Goal: Information Seeking & Learning: Learn about a topic

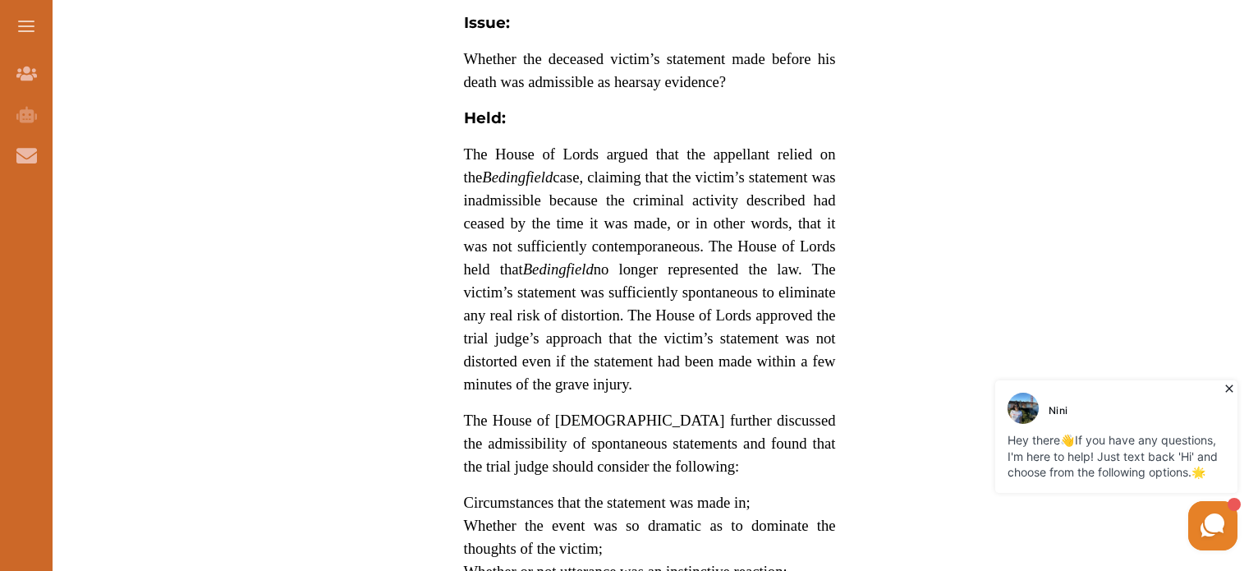
scroll to position [1423, 0]
click at [0, 465] on div "Join Our Team Join Our Team AI Tutor (Coming Soon) AI Tutor Contact Us Contact …" at bounding box center [26, 338] width 53 height 571
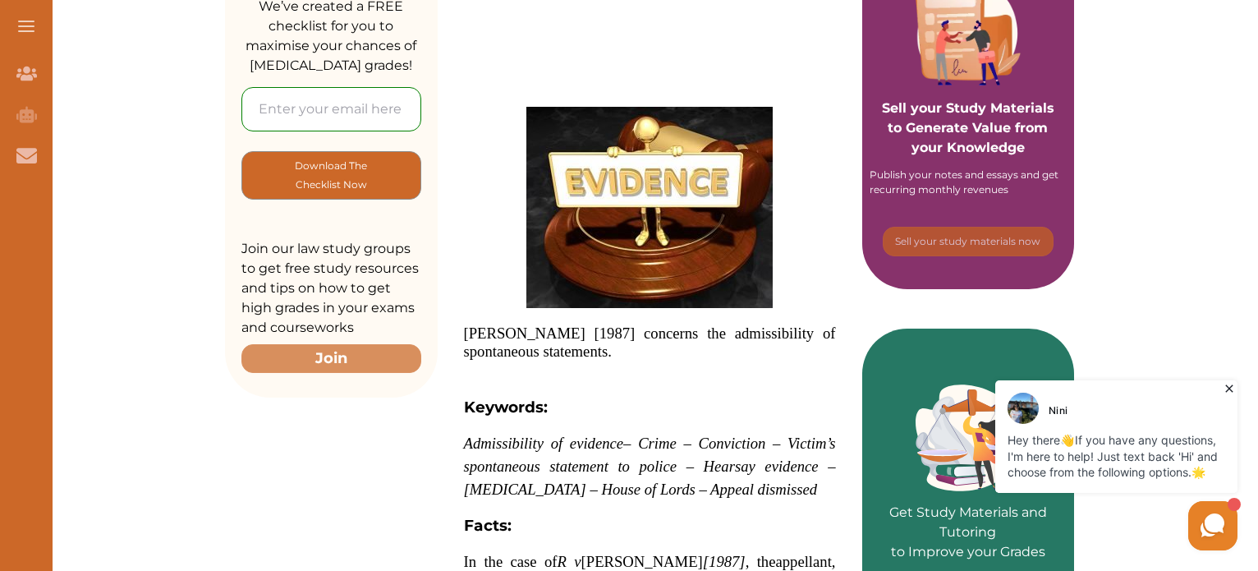
scroll to position [366, 0]
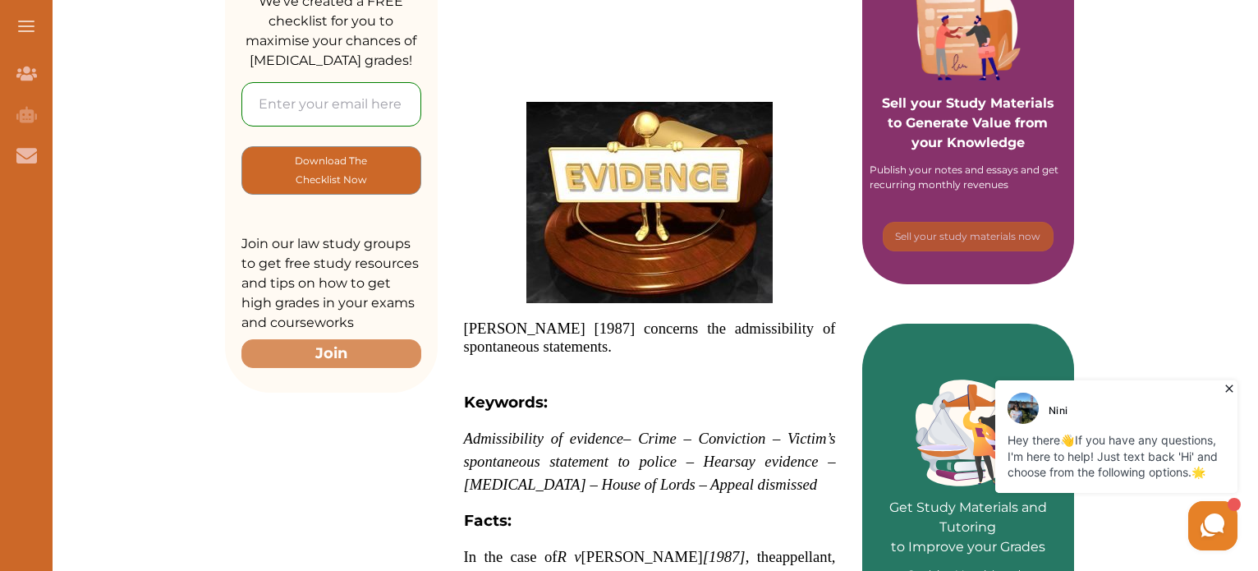
click at [466, 324] on span "R v Andrews [1987] concerns the admissibility of spontaneous statements." at bounding box center [650, 337] width 372 height 35
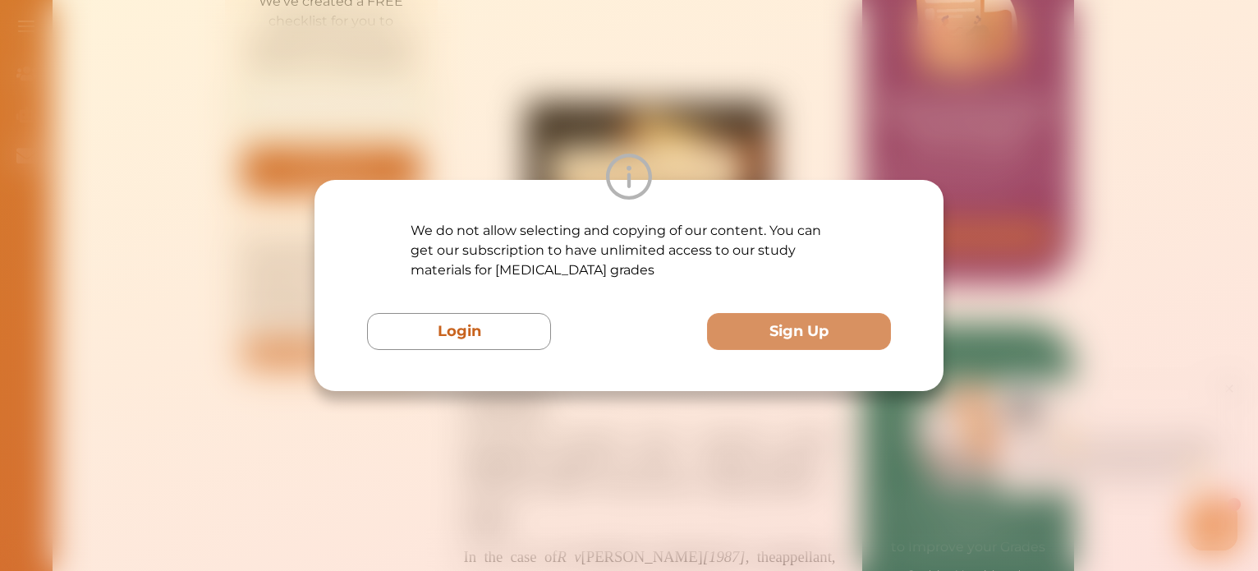
click at [466, 324] on button "Login" at bounding box center [459, 331] width 184 height 37
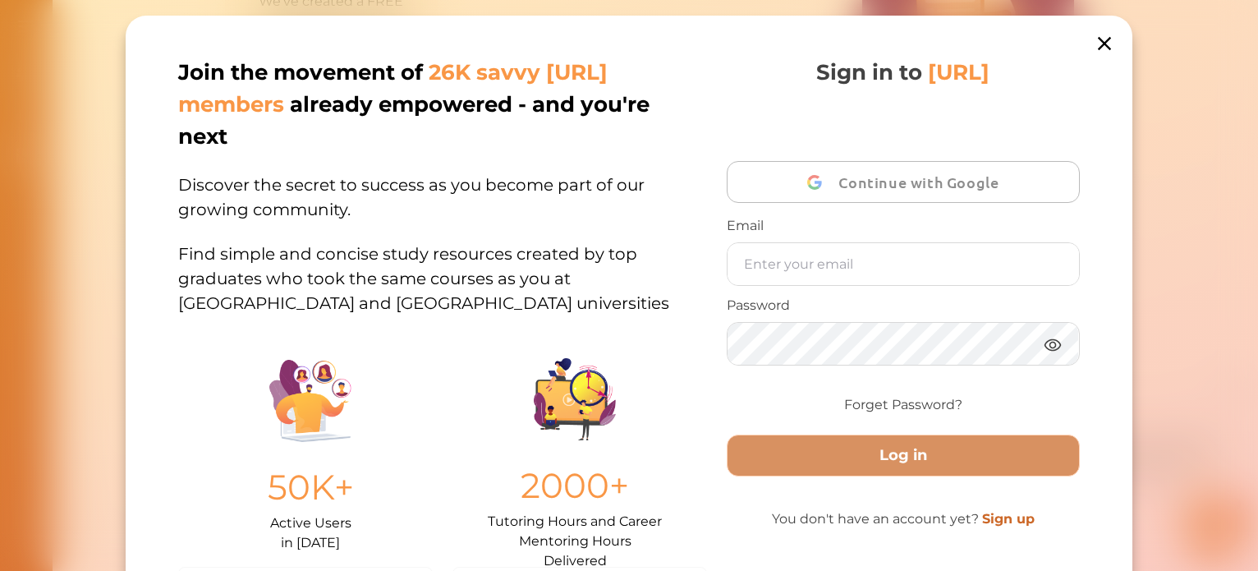
scroll to position [52, 0]
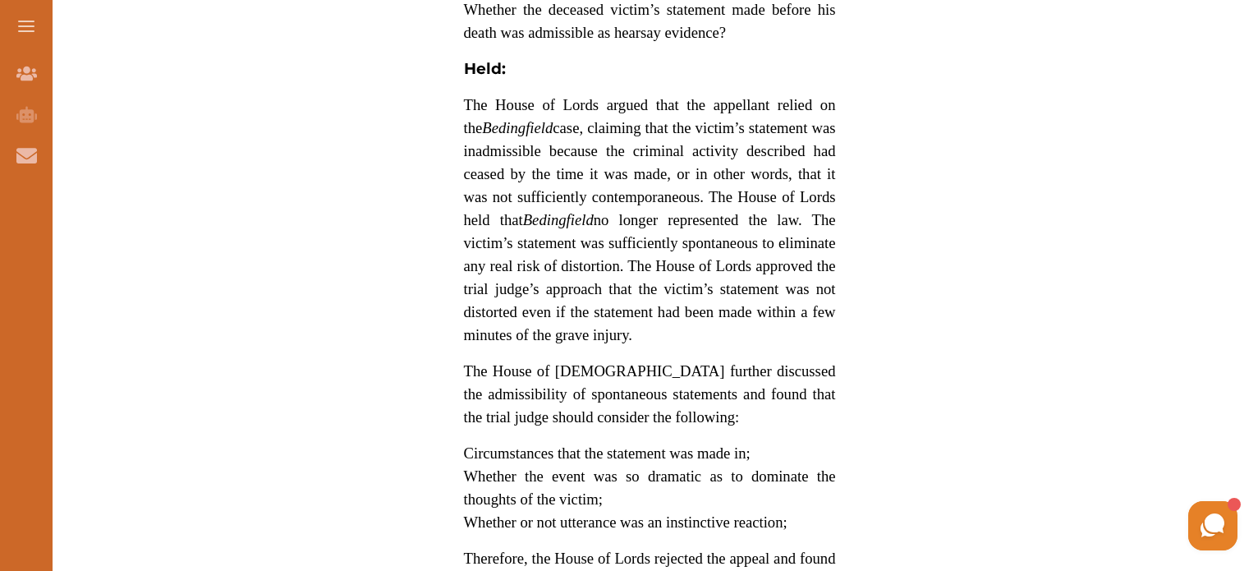
scroll to position [1469, 0]
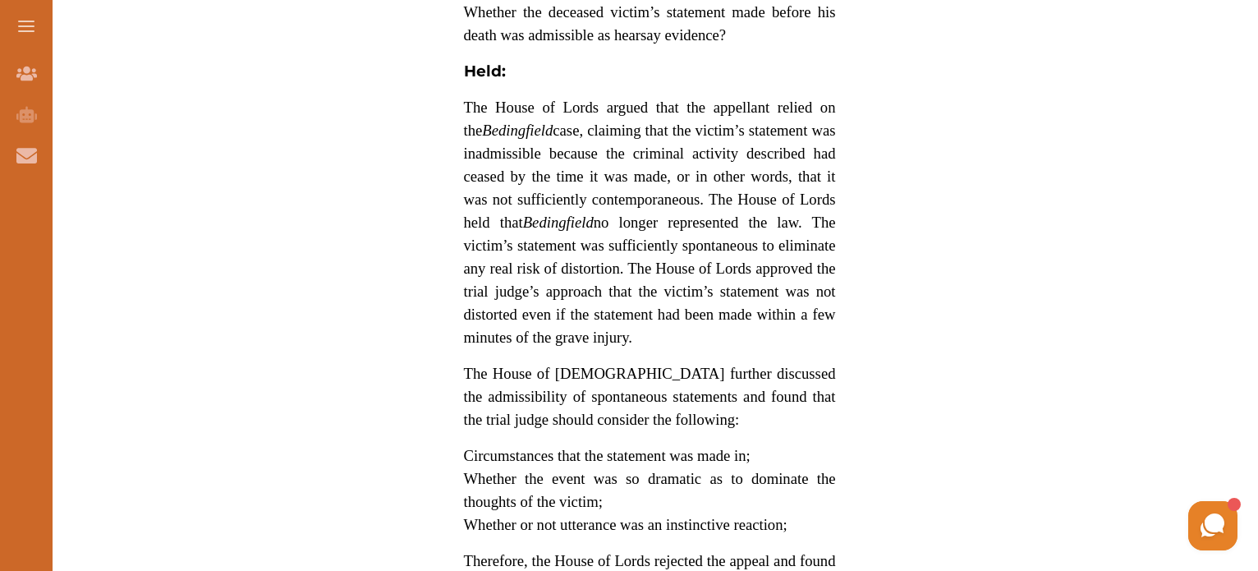
drag, startPoint x: 461, startPoint y: 78, endPoint x: 703, endPoint y: 137, distance: 249.4
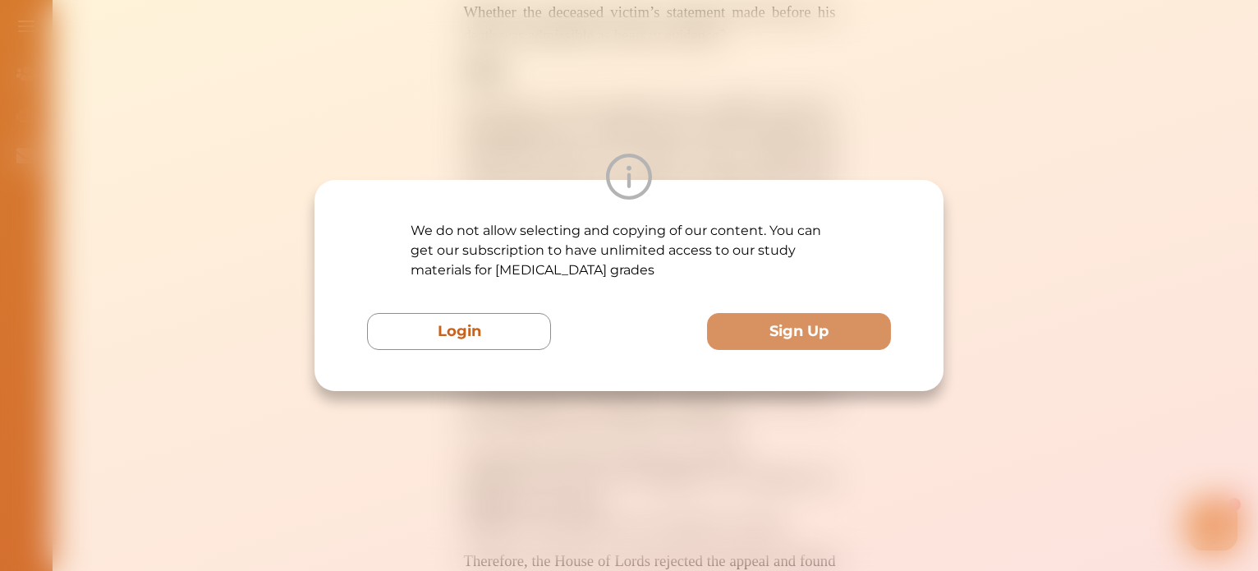
click at [957, 205] on div "We do not allow selecting and copying of our content. You can get our subscript…" at bounding box center [629, 285] width 1258 height 571
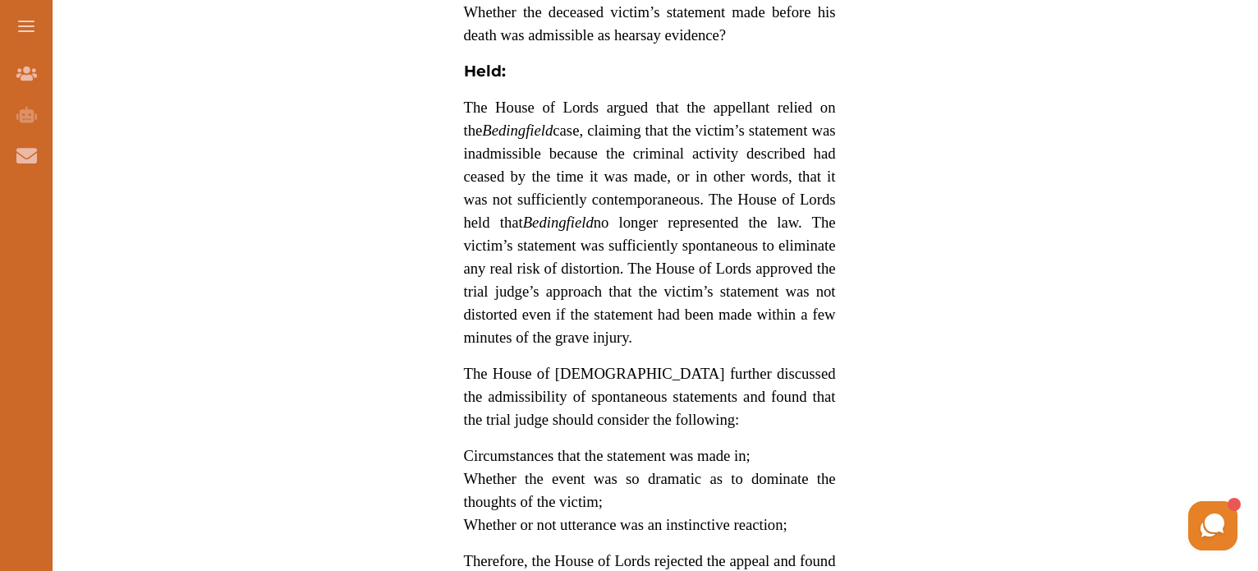
drag, startPoint x: 1054, startPoint y: 4, endPoint x: 1213, endPoint y: 38, distance: 162.9
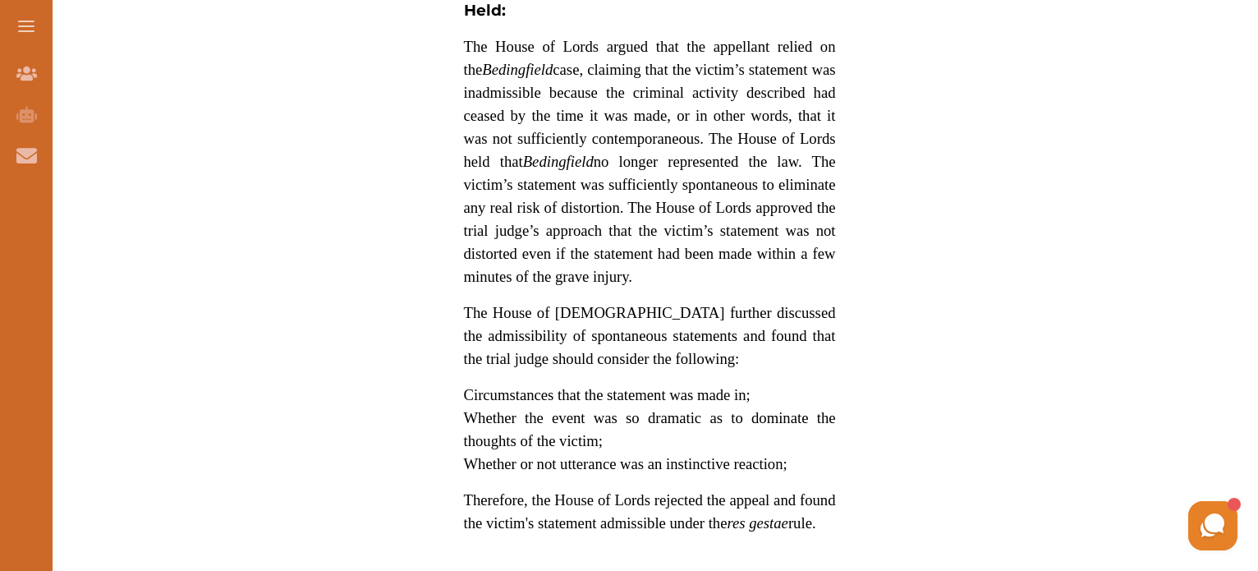
scroll to position [1538, 0]
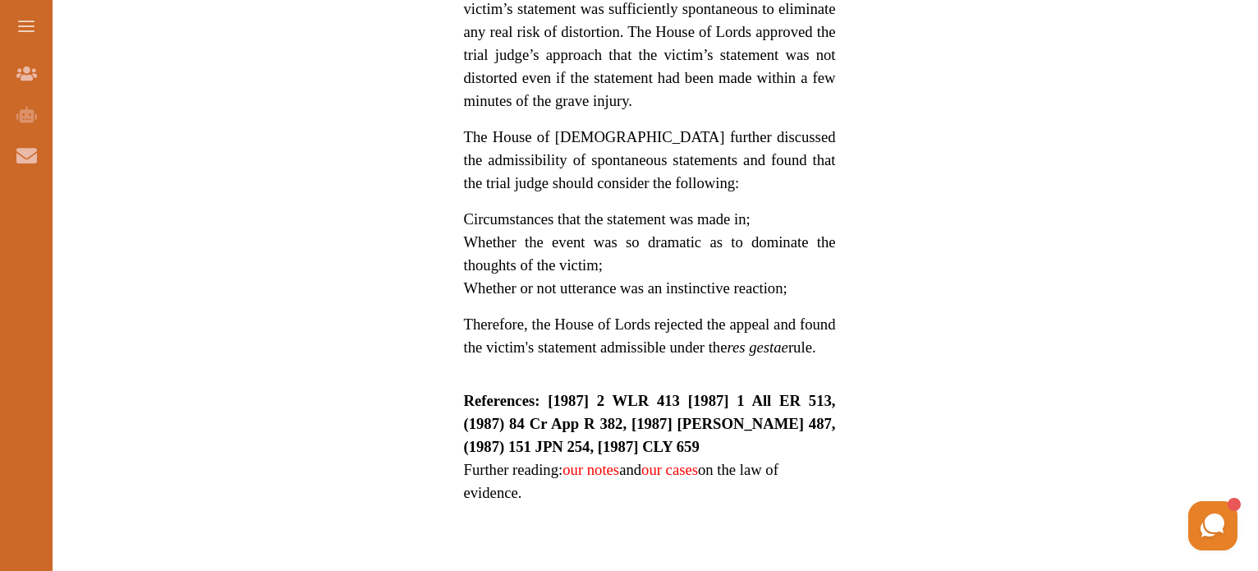
scroll to position [1710, 0]
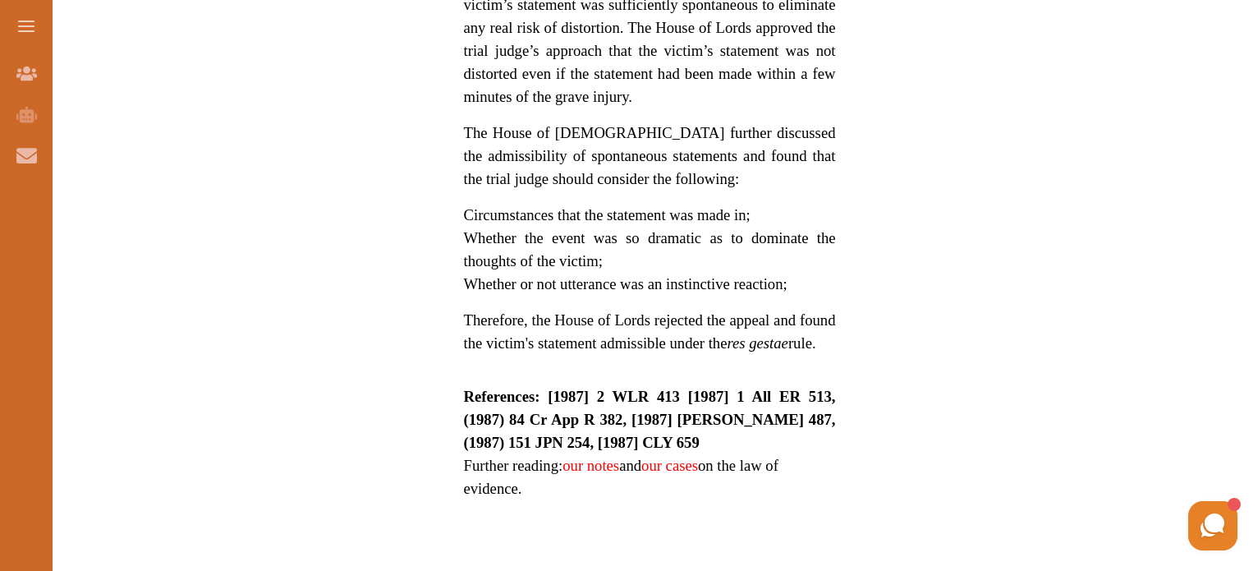
click at [605, 457] on link "our notes" at bounding box center [591, 465] width 57 height 17
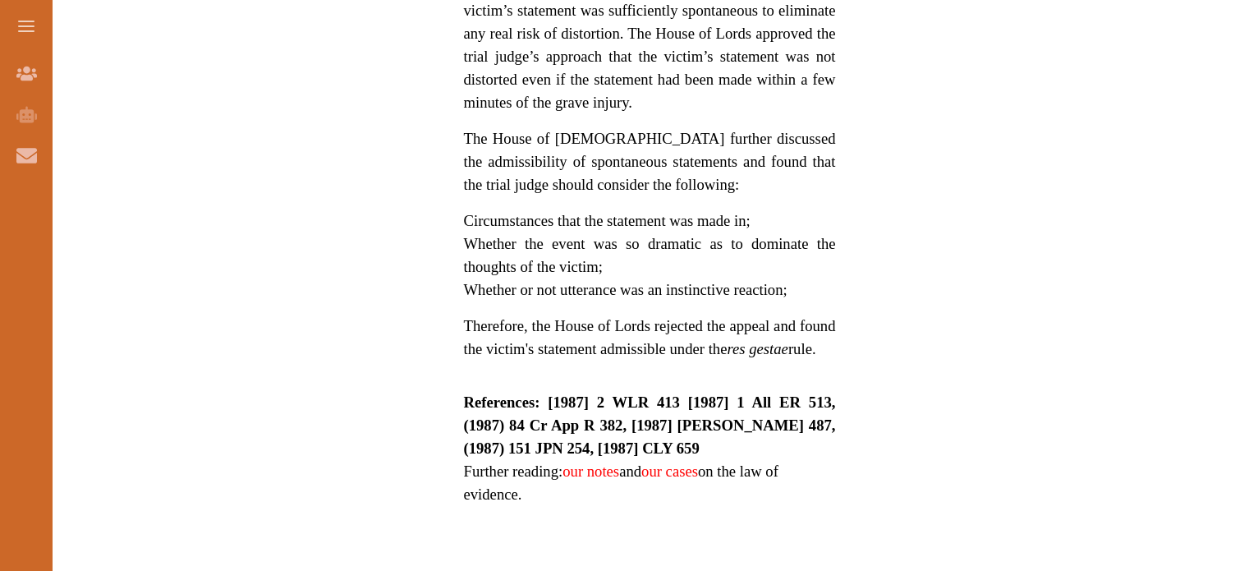
scroll to position [1710, 0]
